Goal: Transaction & Acquisition: Book appointment/travel/reservation

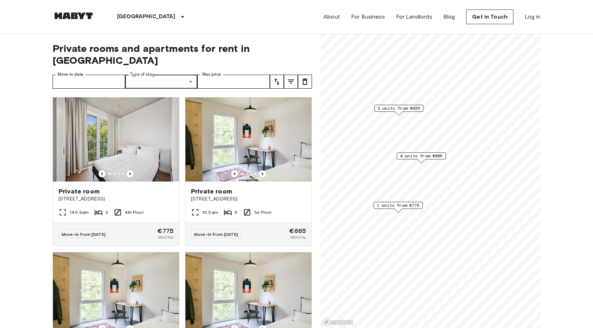
click at [402, 207] on span "1 units from €775" at bounding box center [398, 205] width 43 height 6
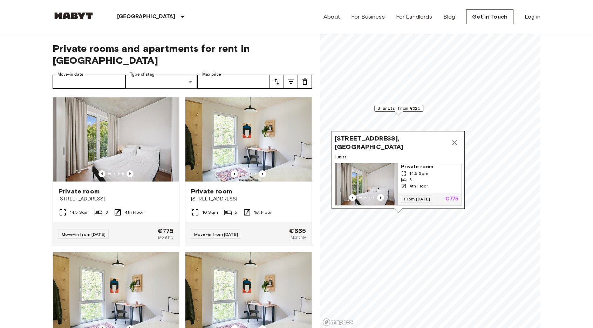
click at [454, 143] on icon "Map marker" at bounding box center [454, 142] width 5 height 5
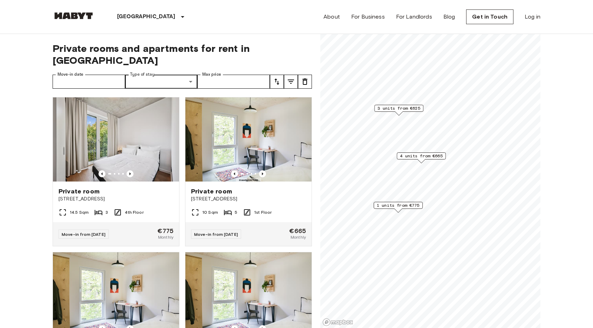
click at [403, 203] on span "1 units from €775" at bounding box center [398, 205] width 43 height 6
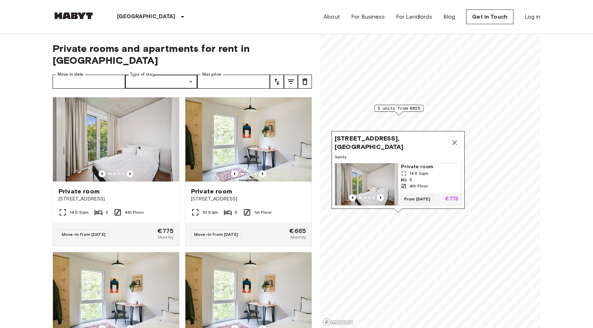
click at [454, 147] on icon "Map marker" at bounding box center [455, 143] width 8 height 8
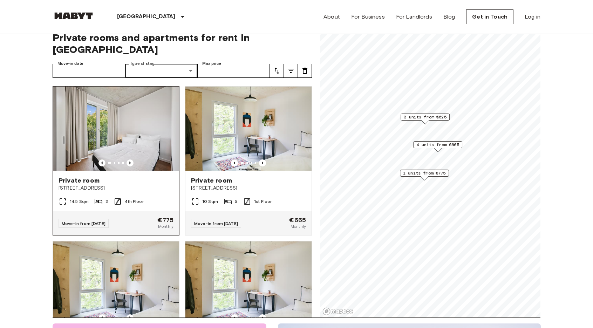
click at [162, 185] on span "[STREET_ADDRESS]" at bounding box center [116, 188] width 115 height 7
